Goal: Task Accomplishment & Management: Manage account settings

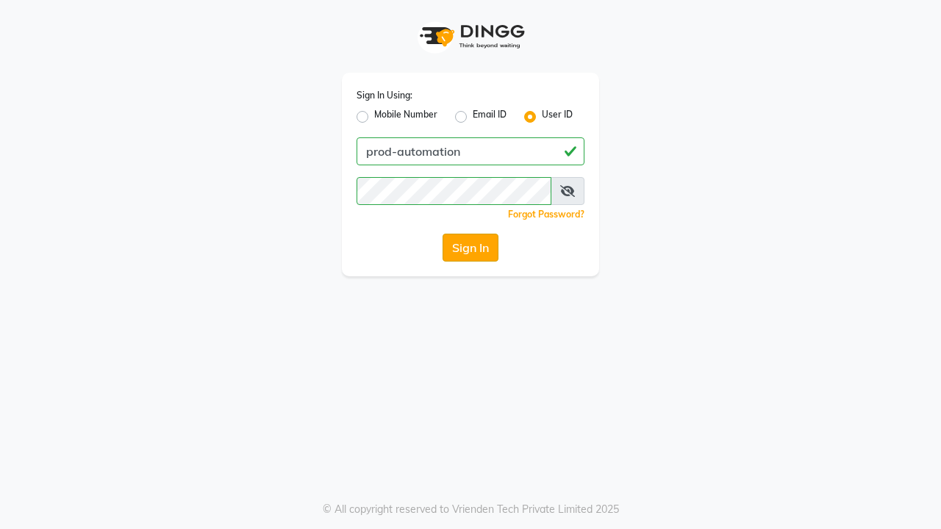
click at [470, 248] on button "Sign In" at bounding box center [470, 248] width 56 height 28
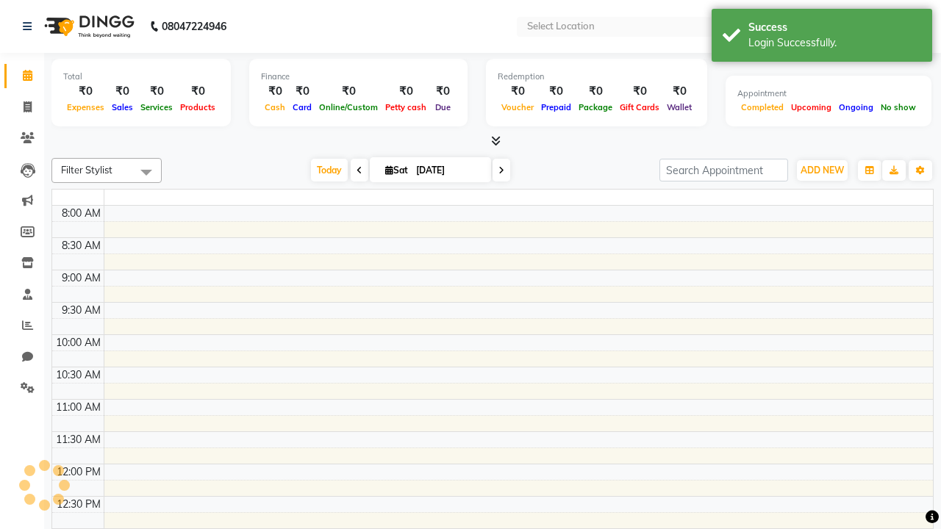
select select "en"
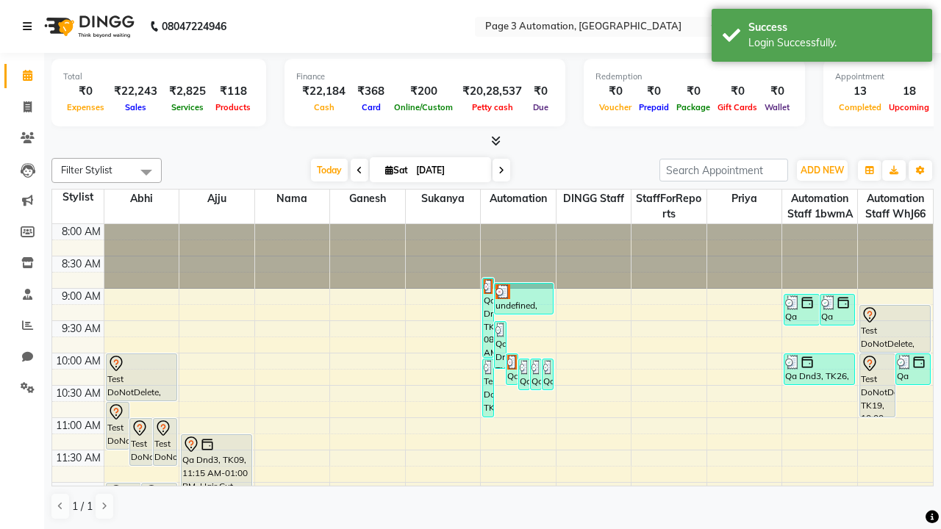
click at [30, 26] on icon at bounding box center [27, 26] width 9 height 10
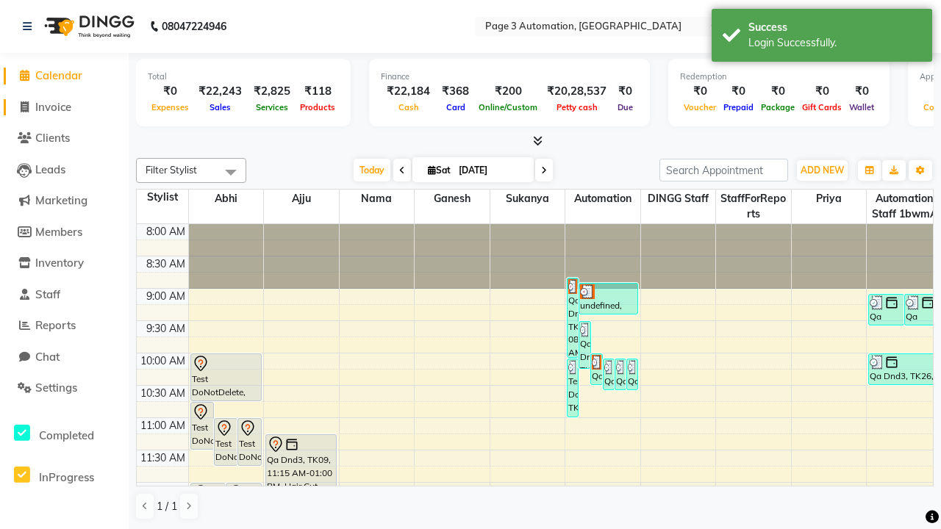
click at [64, 107] on span "Invoice" at bounding box center [53, 107] width 36 height 14
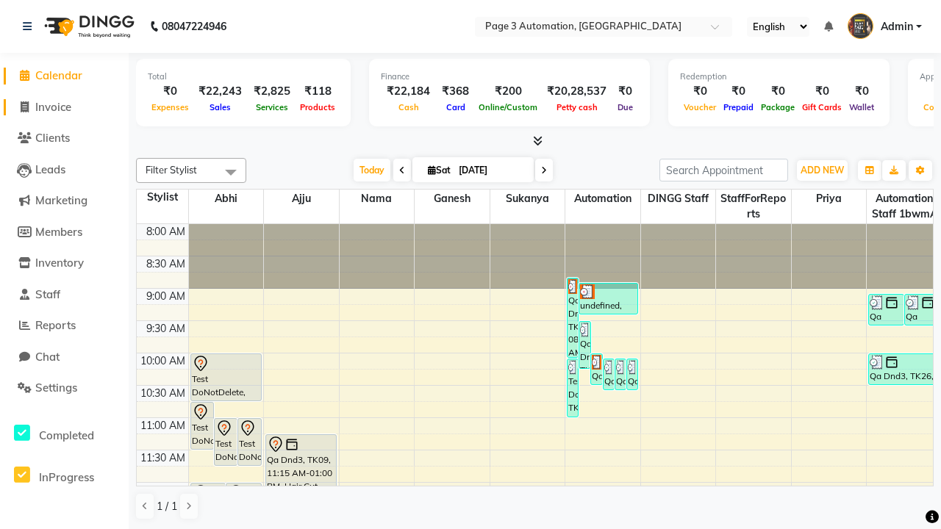
select select "2774"
select select "service"
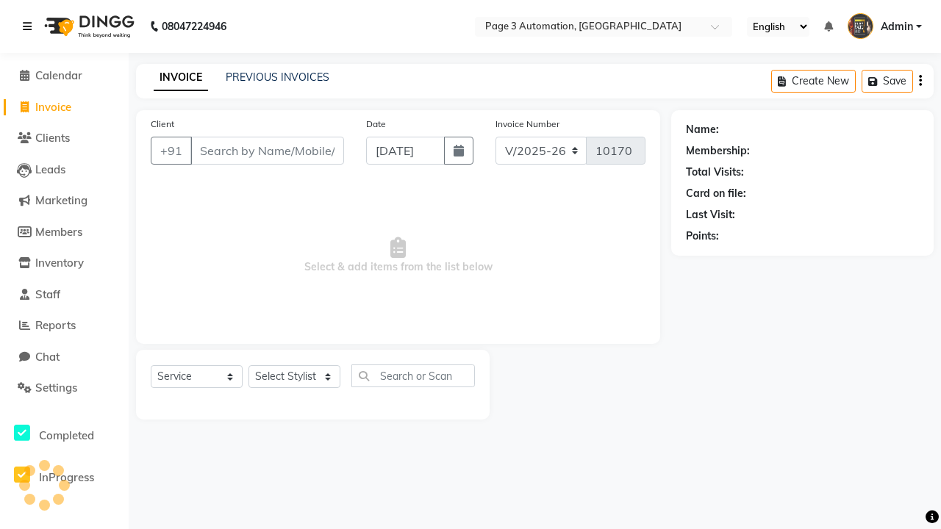
click at [30, 26] on icon at bounding box center [27, 26] width 9 height 10
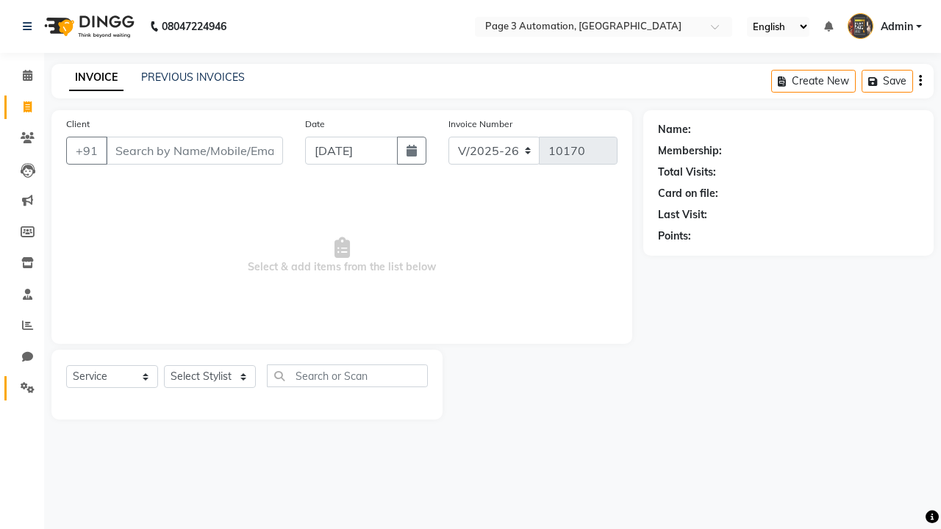
click at [22, 388] on icon at bounding box center [28, 387] width 14 height 11
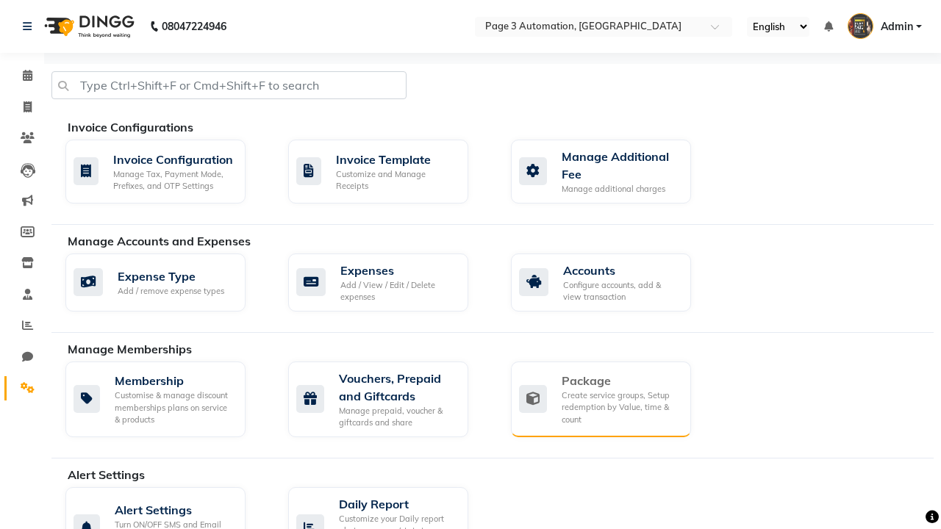
click at [619, 381] on div "Package" at bounding box center [620, 381] width 118 height 18
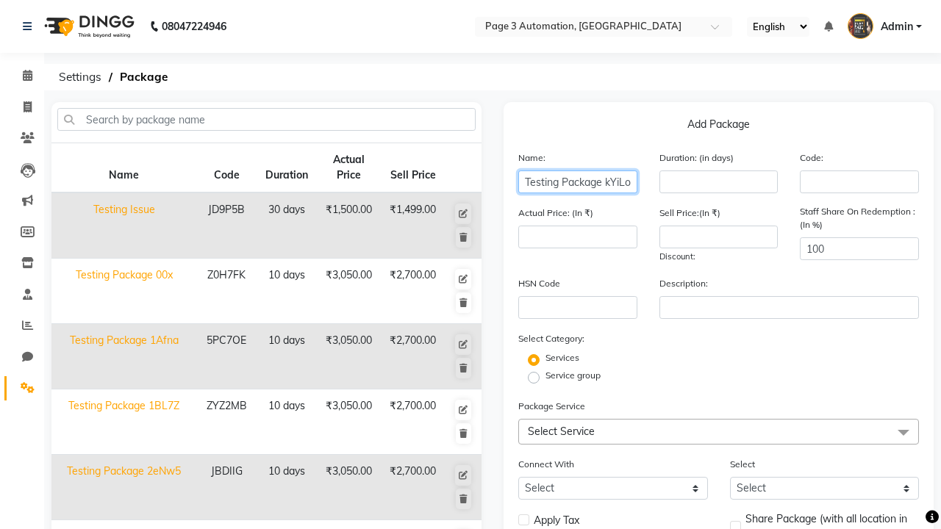
type input "Testing Package kYiLo"
type input "10"
type input "3050"
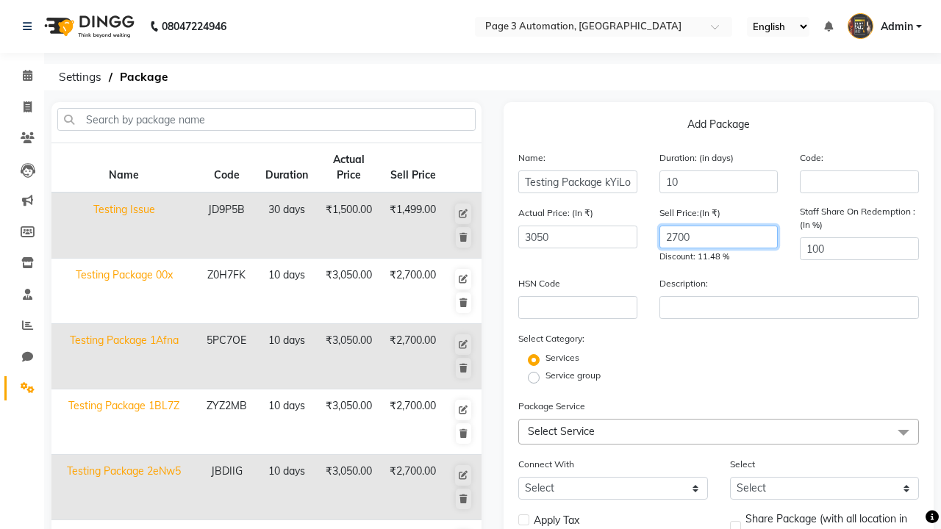
type input "2700"
click at [572, 376] on label "Service group" at bounding box center [572, 375] width 55 height 13
click at [543, 376] on input "Service group" at bounding box center [539, 377] width 10 height 10
radio input "true"
radio input "false"
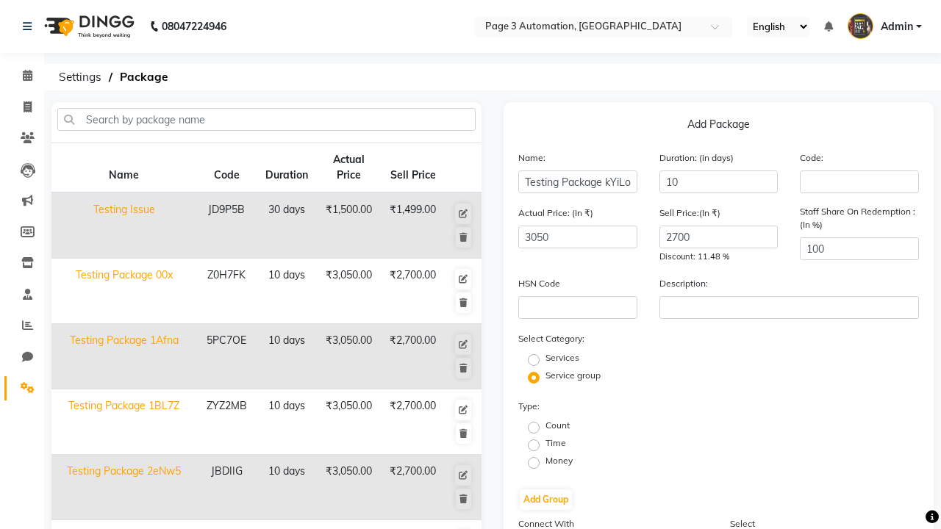
click at [556, 443] on label "Time" at bounding box center [555, 443] width 21 height 13
click at [543, 443] on input "Time" at bounding box center [539, 444] width 10 height 10
radio input "true"
click at [545, 500] on button "Add Group" at bounding box center [546, 499] width 52 height 21
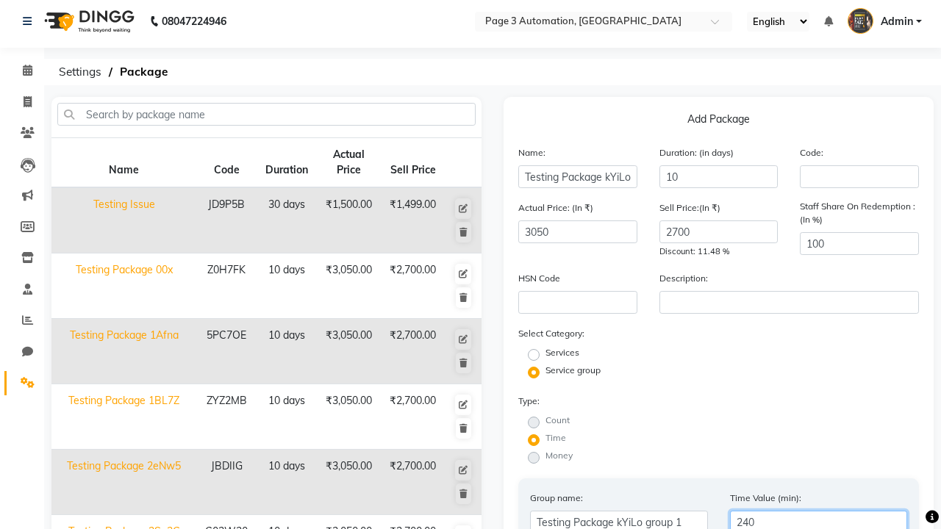
type input "240"
radio input "true"
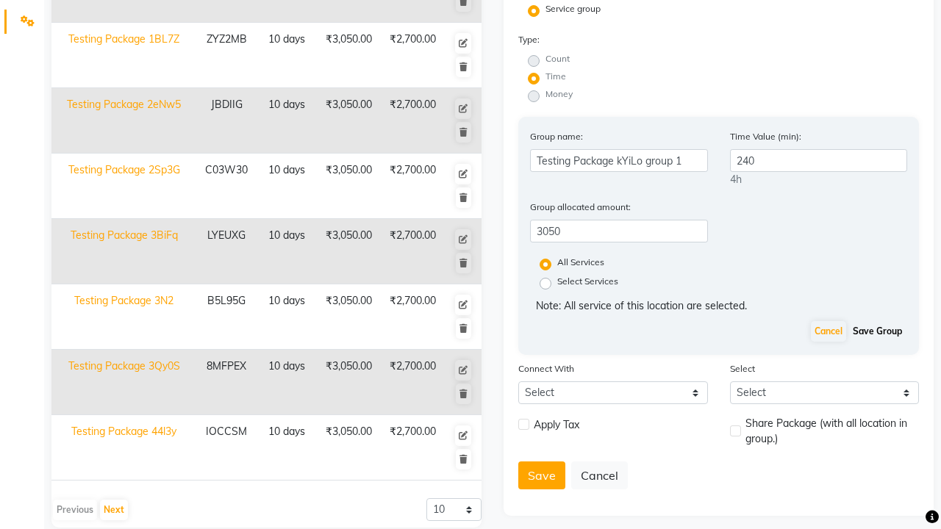
click at [877, 331] on button "Save Group" at bounding box center [877, 331] width 57 height 21
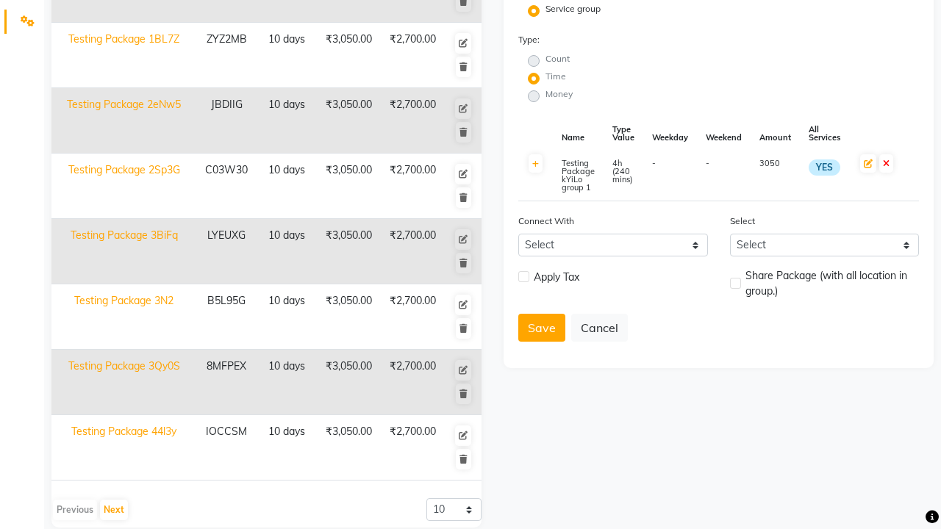
click at [523, 276] on label at bounding box center [523, 276] width 11 height 11
click at [523, 276] on input "checkbox" at bounding box center [523, 278] width 10 height 10
checkbox input "true"
click at [735, 283] on label at bounding box center [735, 283] width 11 height 11
click at [735, 283] on input "checkbox" at bounding box center [735, 284] width 10 height 10
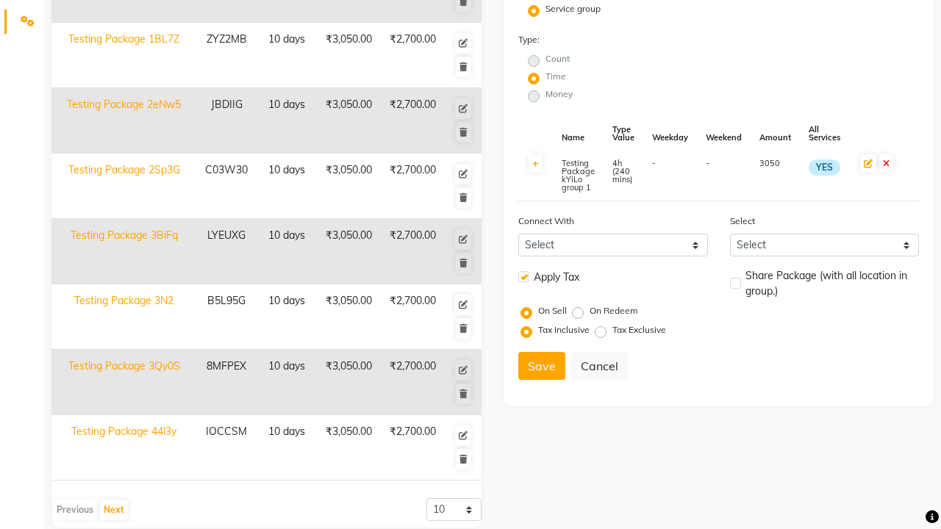
checkbox input "true"
click at [542, 366] on button "Save" at bounding box center [541, 366] width 47 height 28
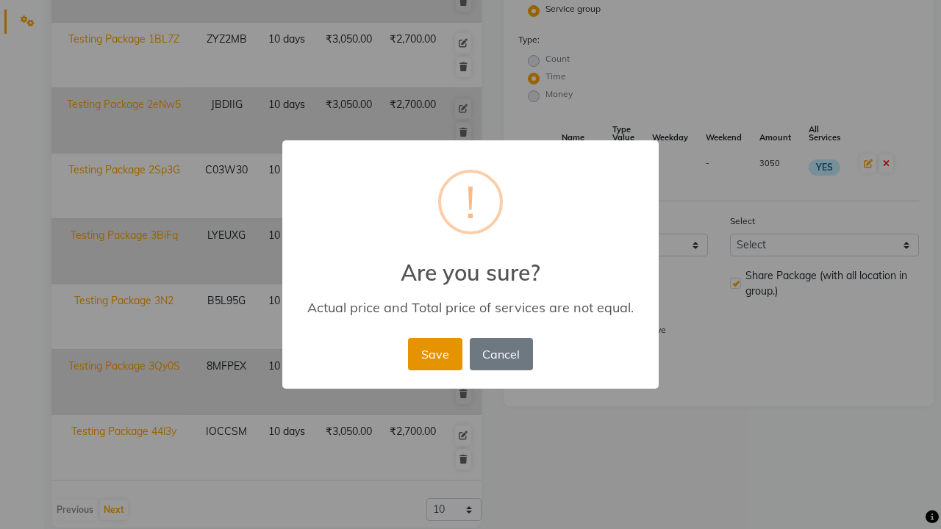
click at [434, 353] on button "Save" at bounding box center [435, 354] width 54 height 32
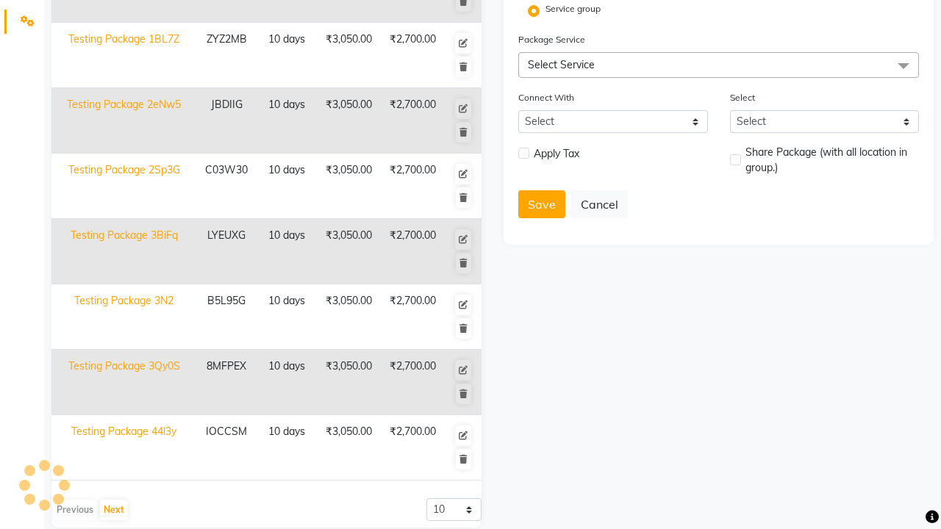
radio input "true"
radio input "false"
select select
checkbox input "false"
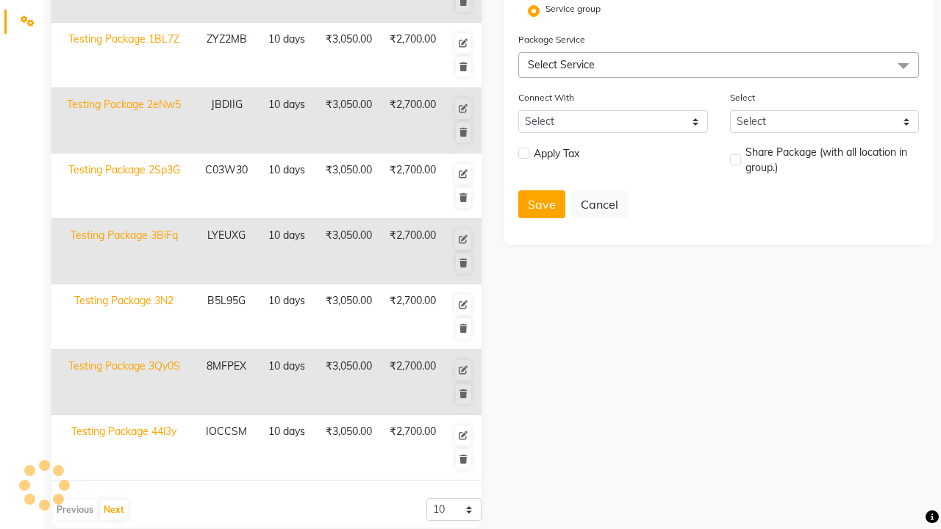
checkbox input "false"
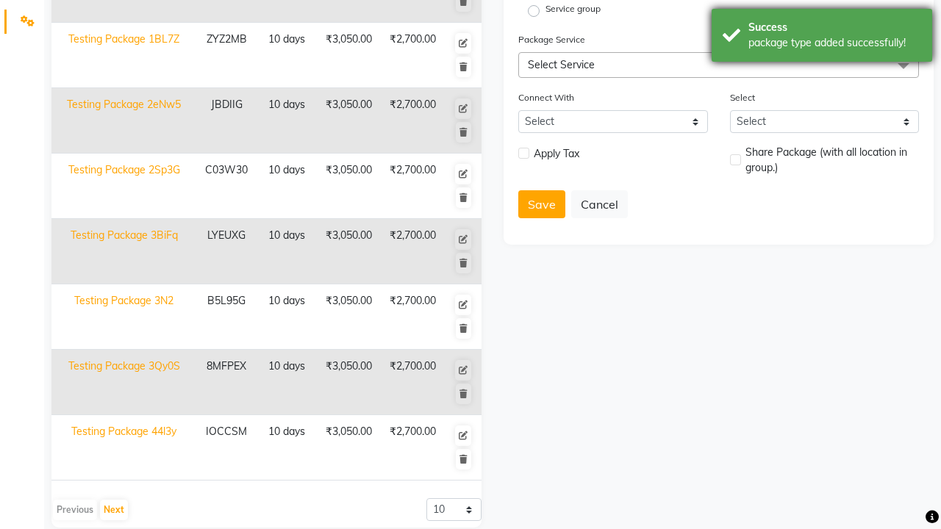
click at [822, 37] on div "package type added successfully!" at bounding box center [834, 42] width 173 height 15
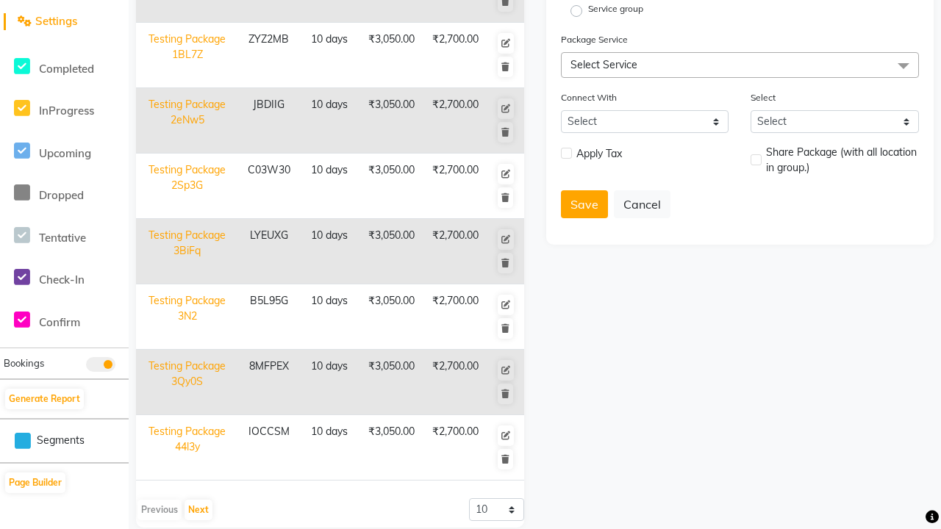
scroll to position [0, 0]
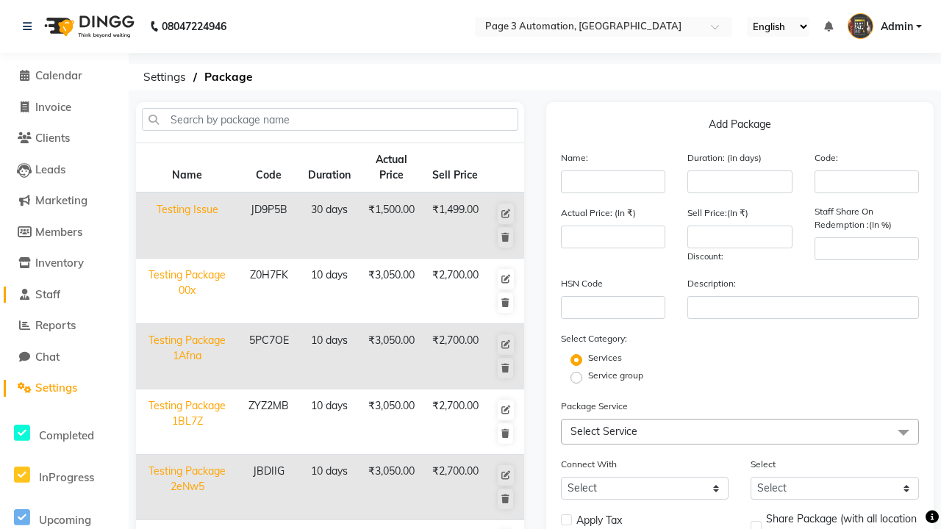
click at [64, 294] on link "Staff" at bounding box center [64, 295] width 121 height 17
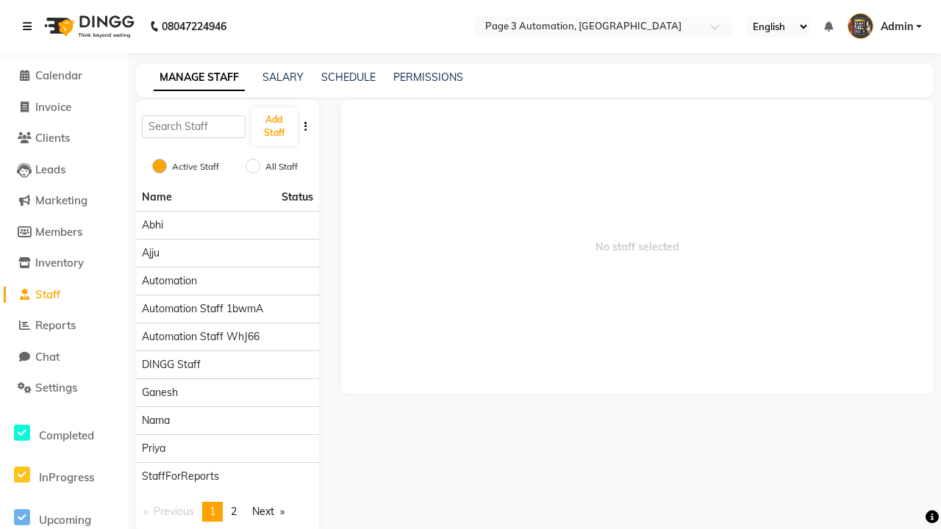
click at [30, 26] on icon at bounding box center [27, 26] width 9 height 10
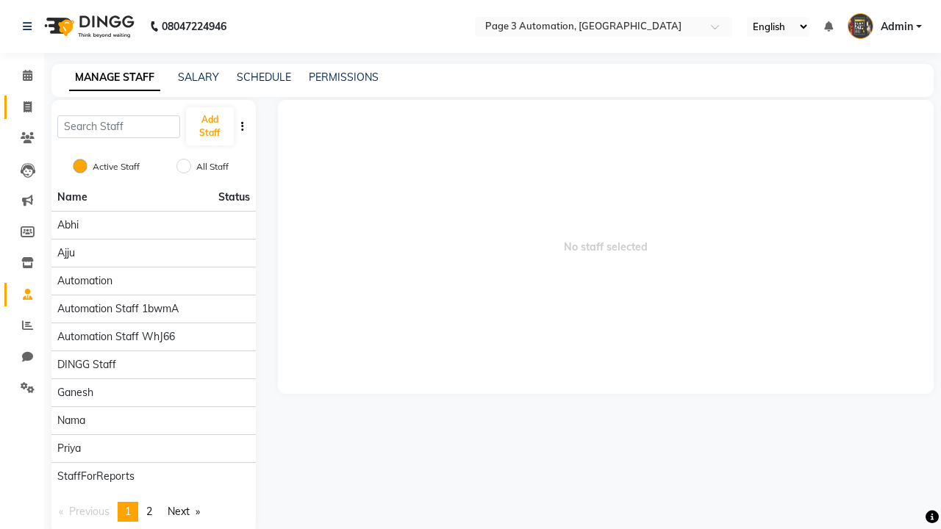
click at [22, 107] on span at bounding box center [28, 107] width 26 height 17
select select "service"
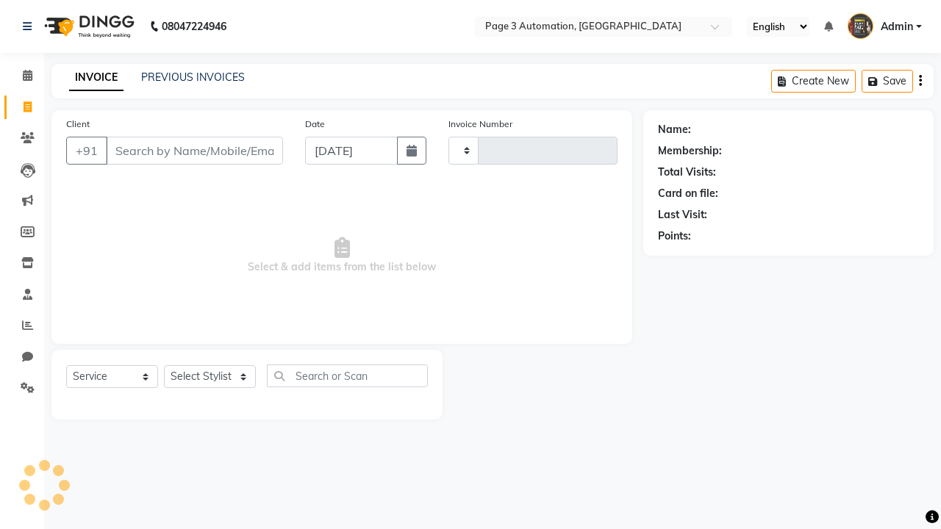
type input "10170"
select select "2774"
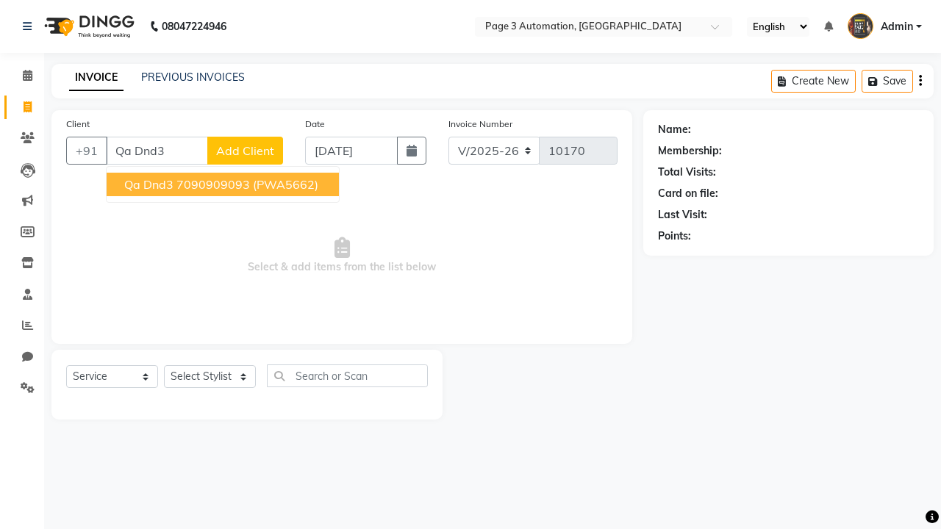
click at [224, 184] on ngb-highlight "7090909093" at bounding box center [212, 184] width 73 height 15
type input "7090909093"
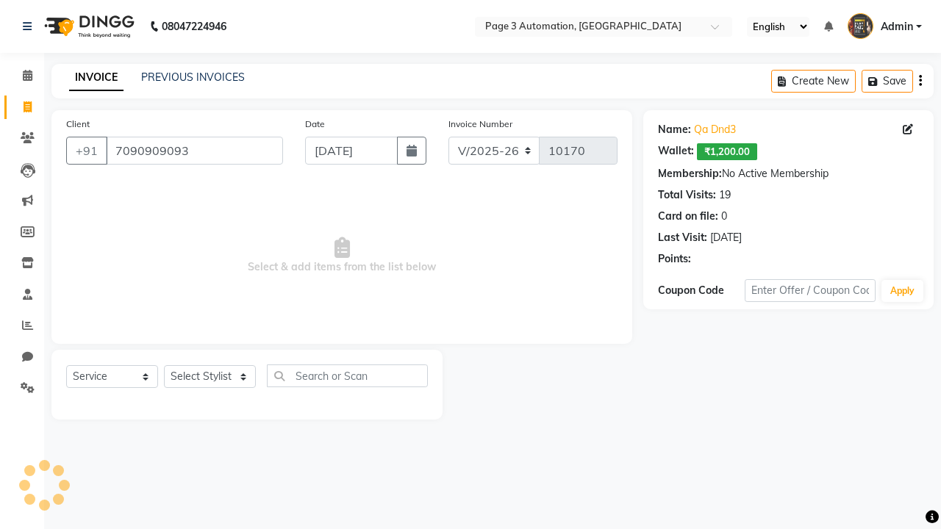
select select "package"
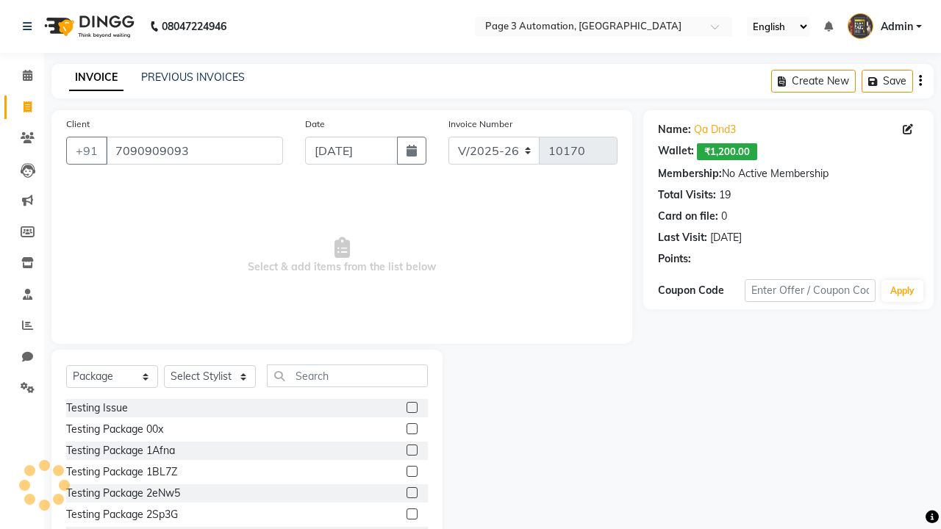
select select "93067"
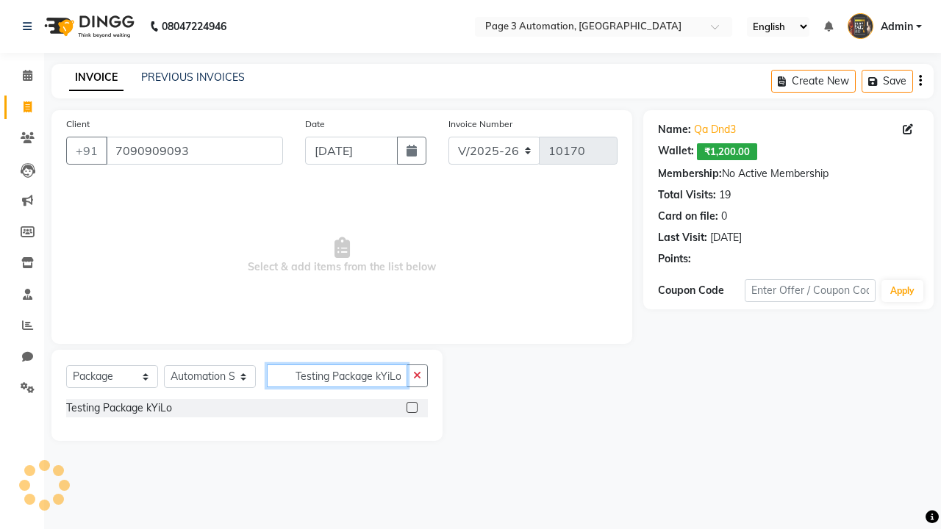
type input "Testing Package kYiLo"
click at [412, 407] on label at bounding box center [411, 407] width 11 height 11
click at [412, 407] on input "checkbox" at bounding box center [411, 408] width 10 height 10
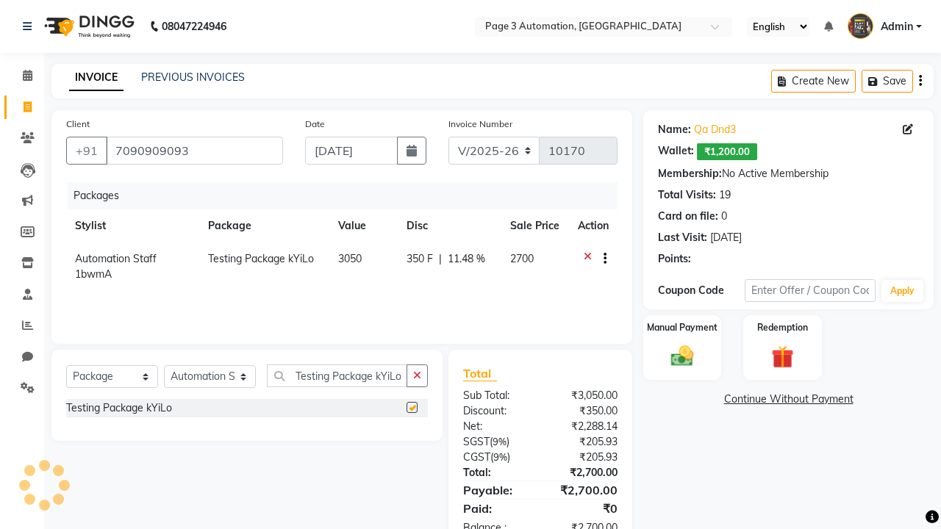
checkbox input "false"
click at [682, 328] on label "Manual Payment" at bounding box center [681, 327] width 73 height 14
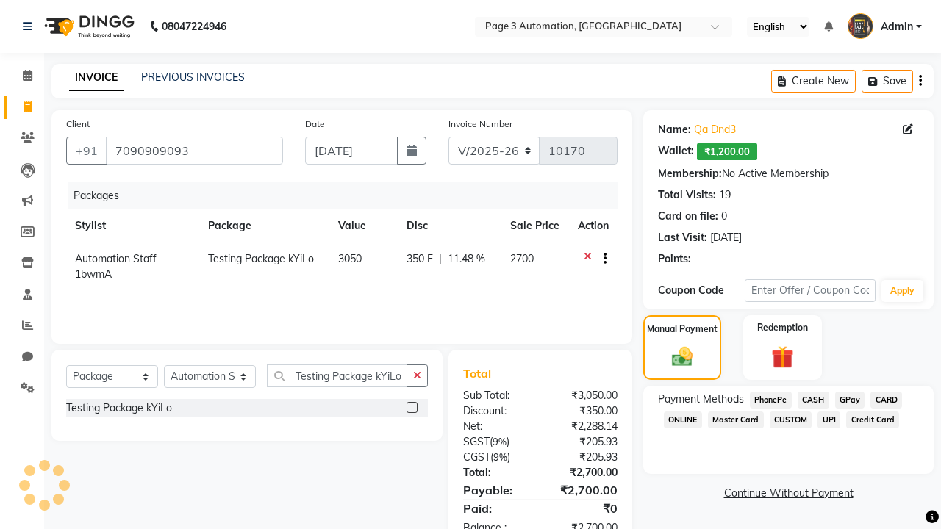
click at [813, 400] on span "CASH" at bounding box center [813, 400] width 32 height 17
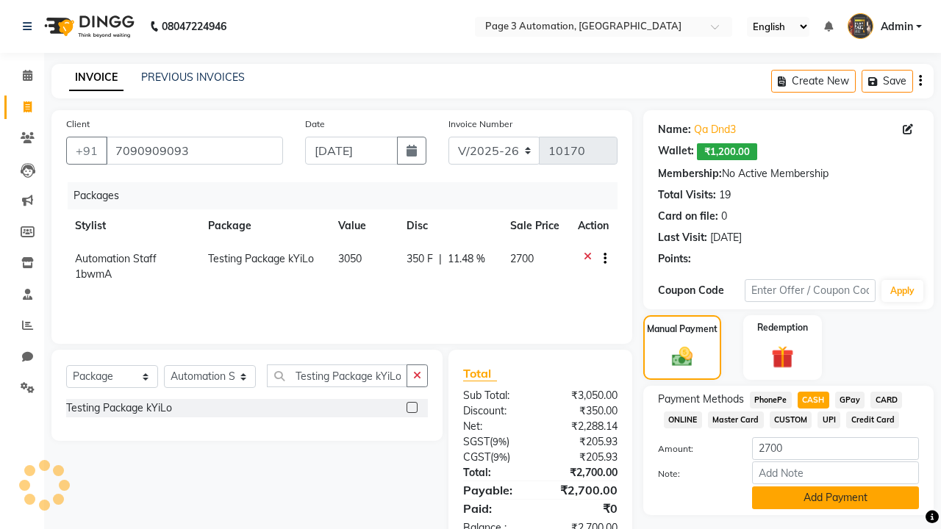
click at [835, 498] on button "Add Payment" at bounding box center [835, 497] width 167 height 23
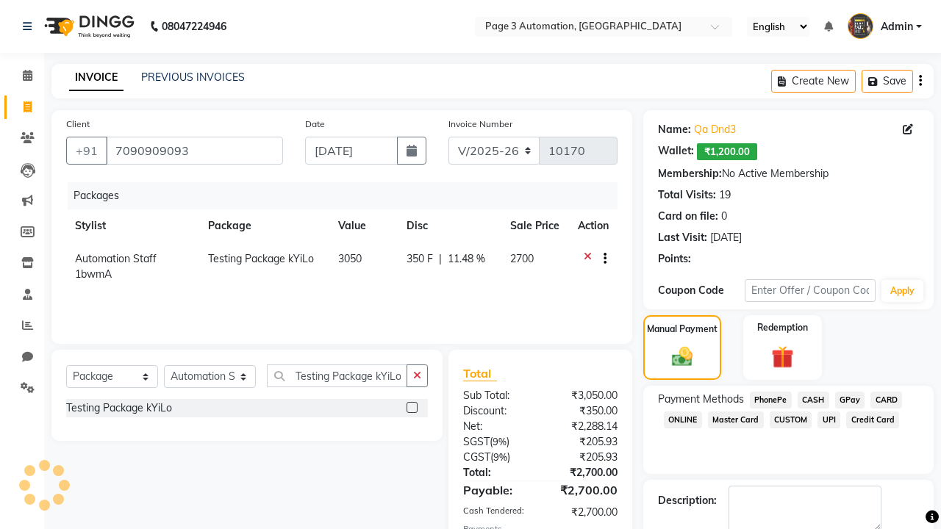
checkbox input "false"
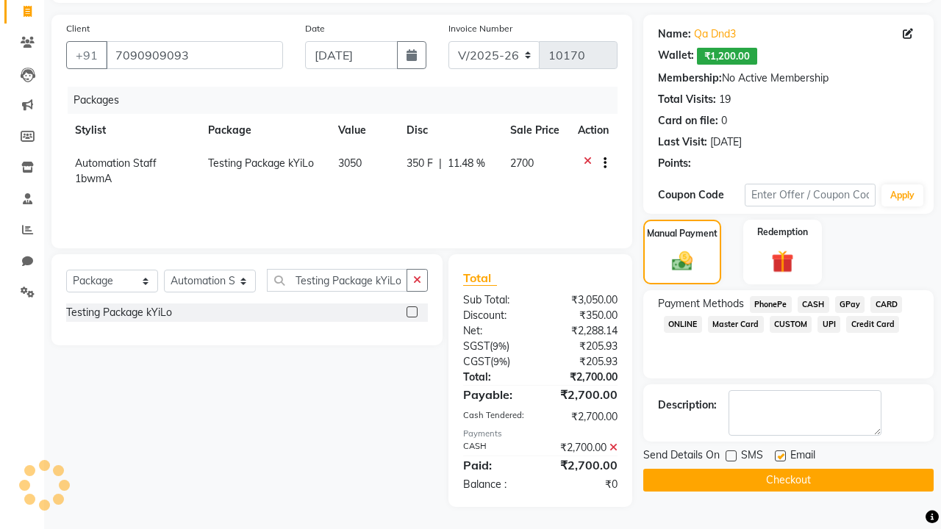
click at [780, 456] on label at bounding box center [780, 455] width 11 height 11
click at [780, 456] on input "checkbox" at bounding box center [780, 457] width 10 height 10
checkbox input "false"
click at [788, 480] on button "Checkout" at bounding box center [788, 480] width 290 height 23
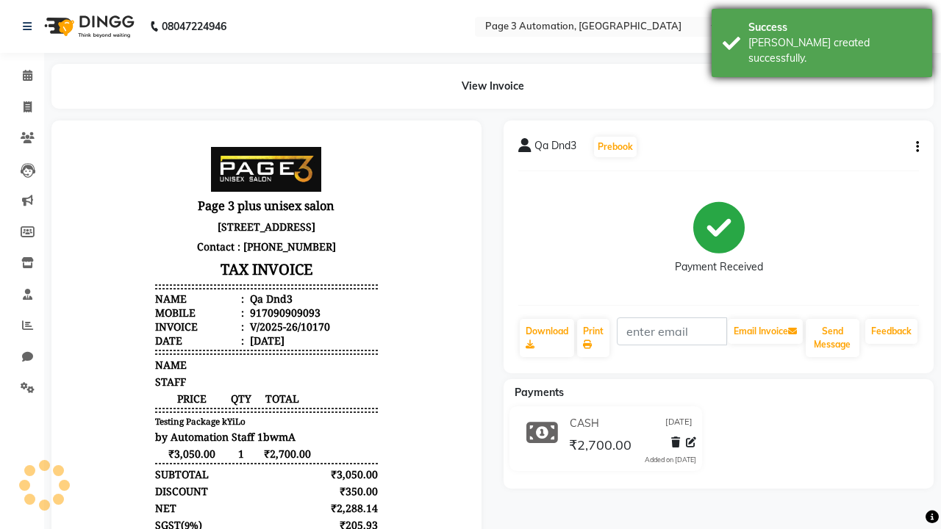
click at [822, 37] on div "[PERSON_NAME] created successfully." at bounding box center [834, 50] width 173 height 31
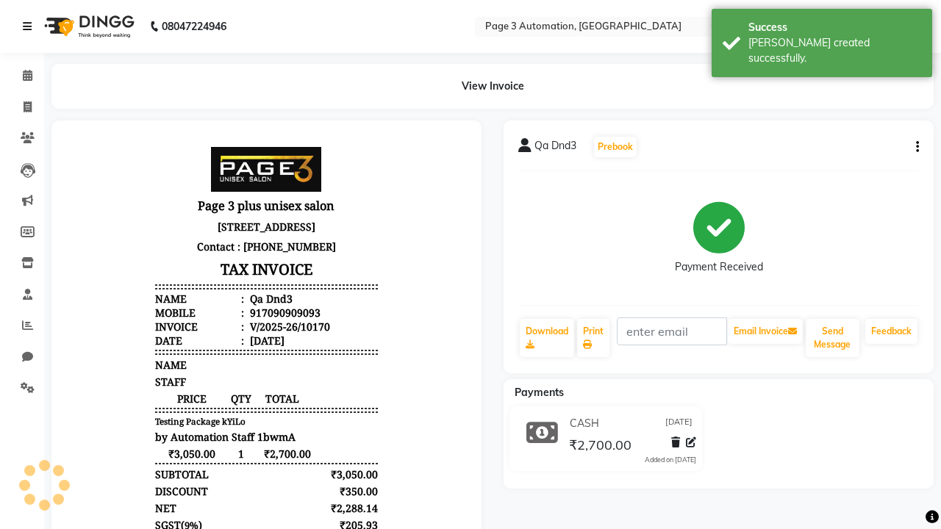
click at [30, 26] on icon at bounding box center [27, 26] width 9 height 10
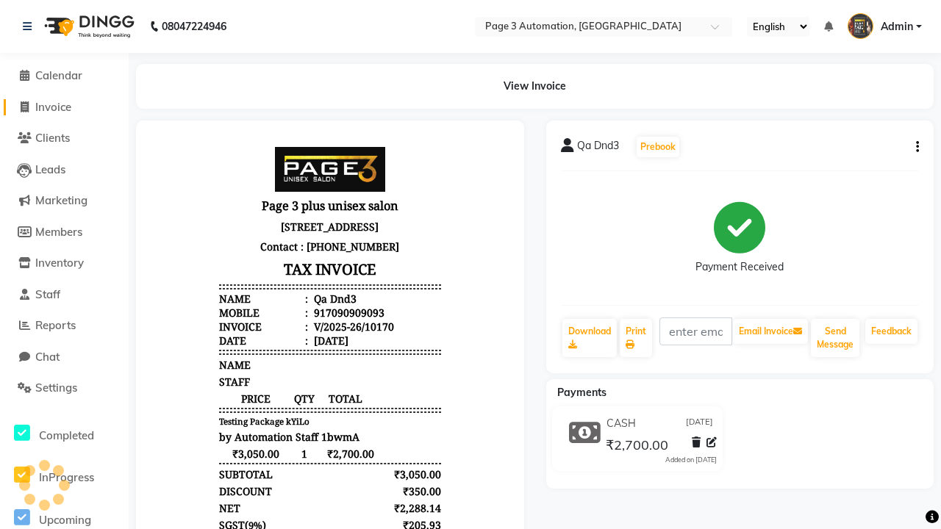
click at [64, 107] on span "Invoice" at bounding box center [53, 107] width 36 height 14
select select "2774"
select select "service"
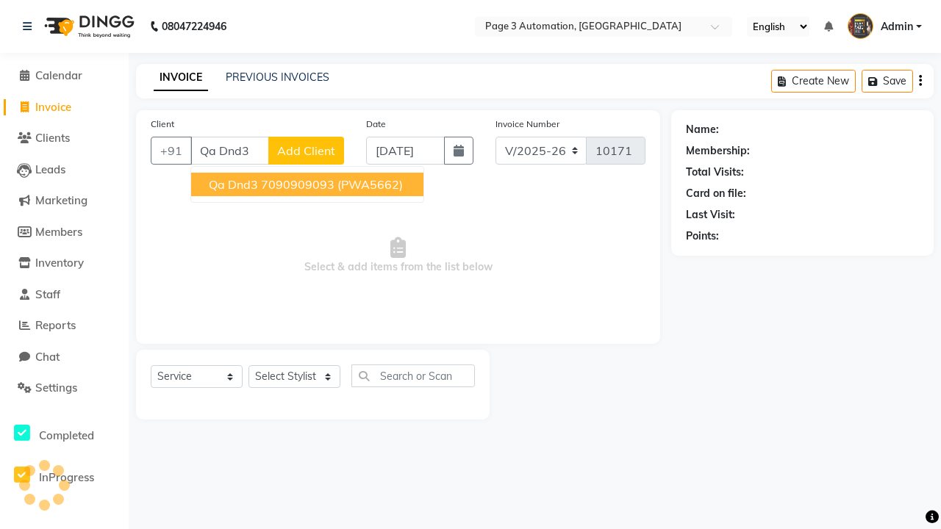
click at [309, 184] on ngb-highlight "7090909093" at bounding box center [297, 184] width 73 height 15
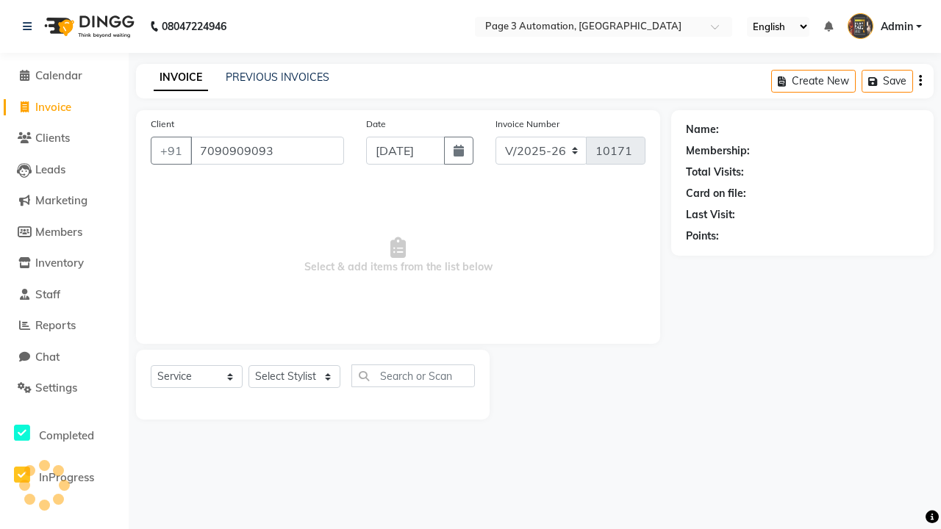
type input "7090909093"
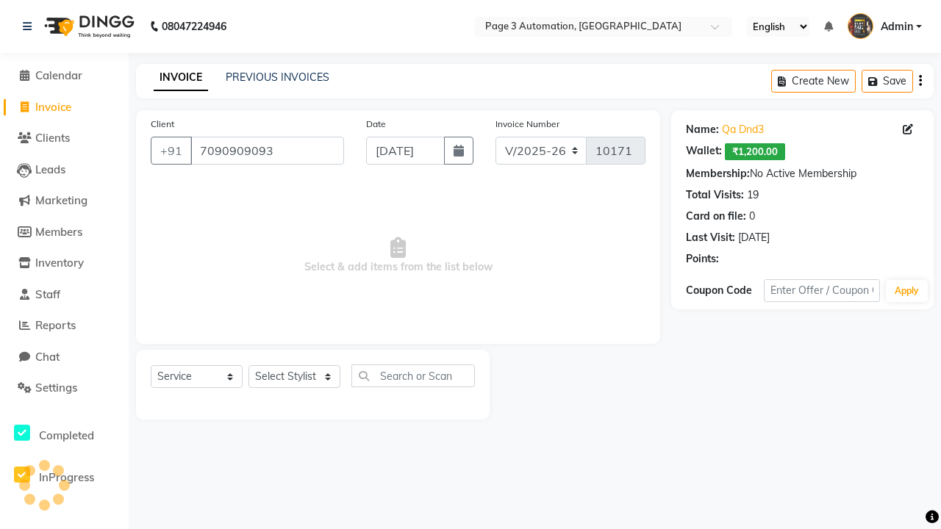
select select "71572"
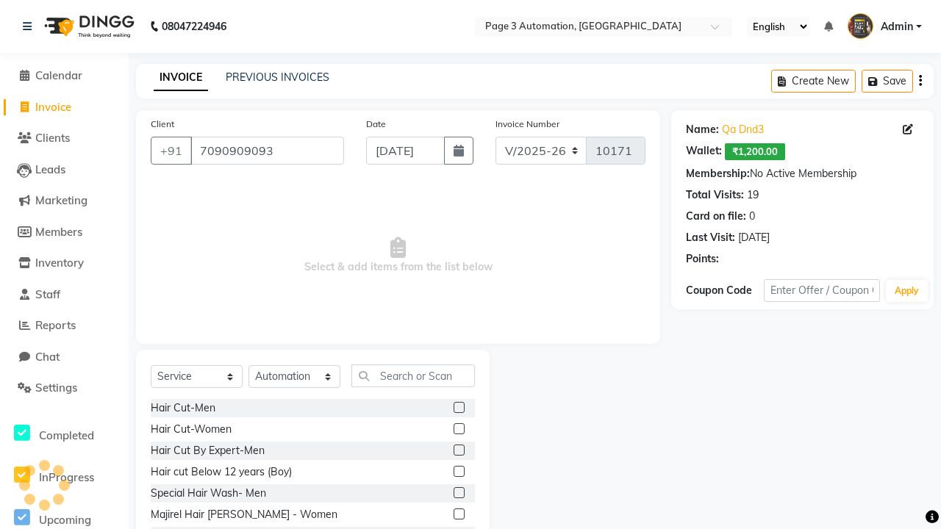
click at [458, 450] on label at bounding box center [458, 450] width 11 height 11
click at [458, 450] on input "checkbox" at bounding box center [458, 451] width 10 height 10
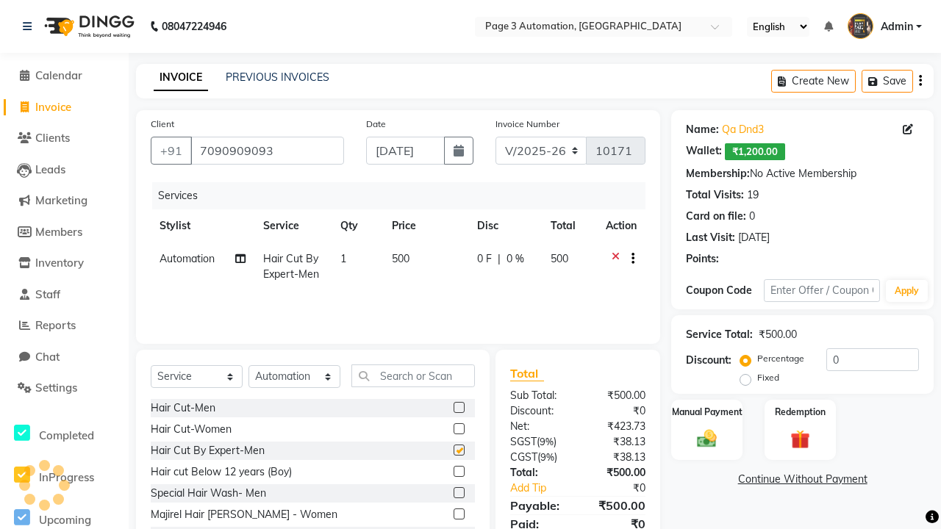
checkbox input "false"
click at [800, 412] on label "Redemption" at bounding box center [799, 411] width 53 height 14
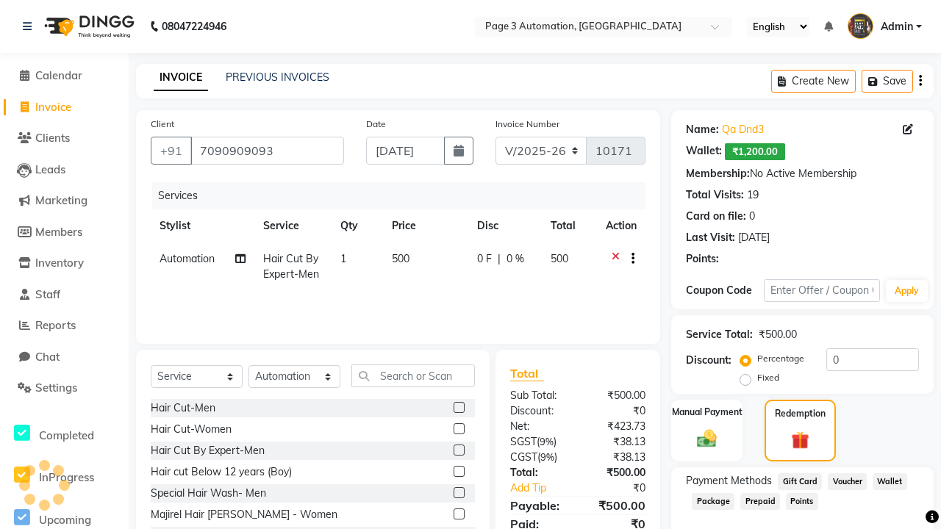
click at [713, 501] on span "Package" at bounding box center [713, 501] width 43 height 17
click at [884, 26] on span "Admin" at bounding box center [896, 26] width 32 height 15
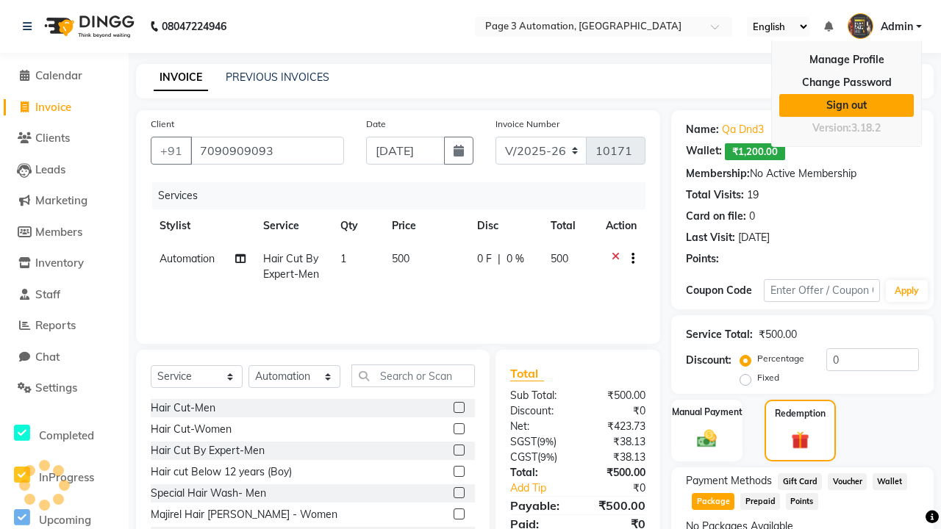
click at [846, 105] on link "Sign out" at bounding box center [846, 105] width 134 height 23
